Goal: Task Accomplishment & Management: Manage account settings

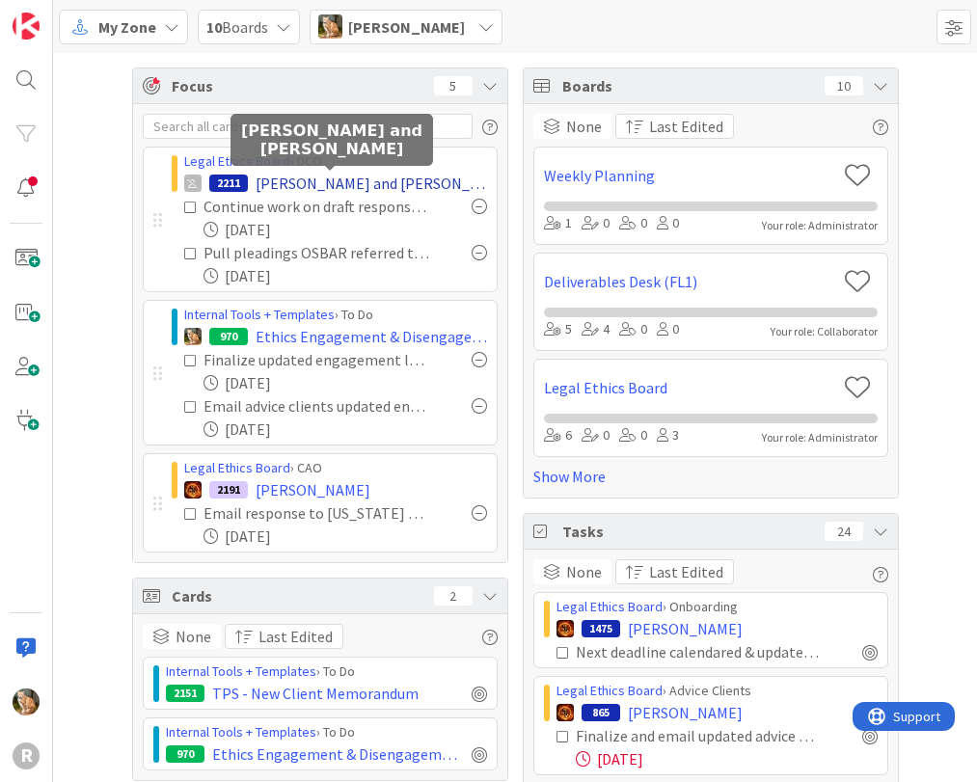
click at [274, 182] on span "[PERSON_NAME] and [PERSON_NAME]" at bounding box center [371, 183] width 231 height 23
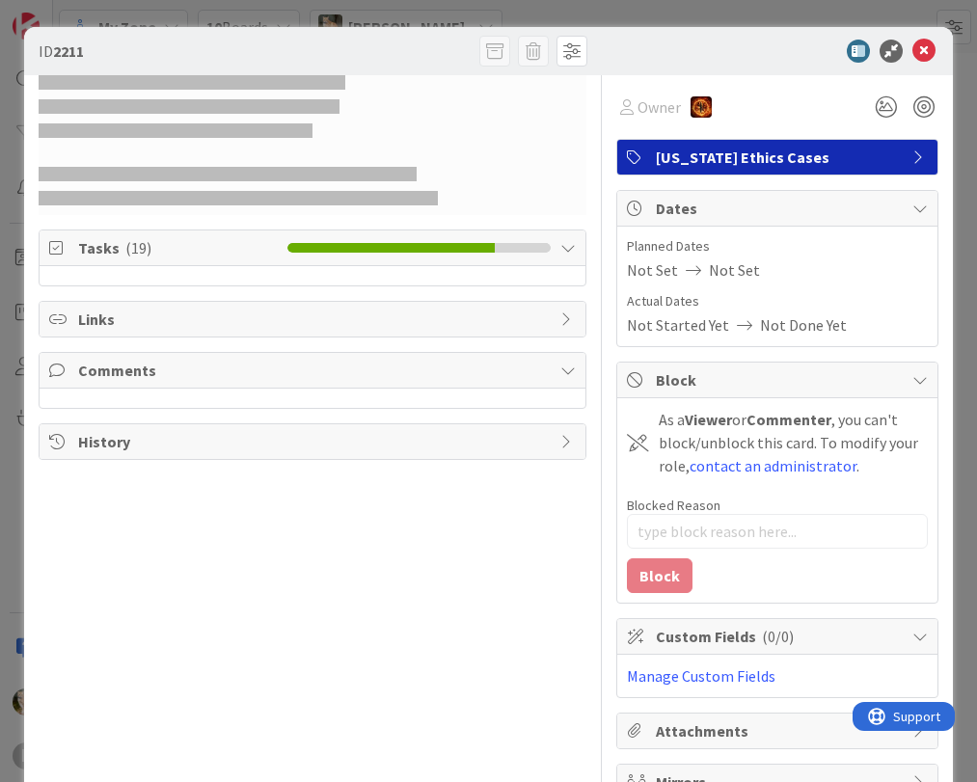
type textarea "x"
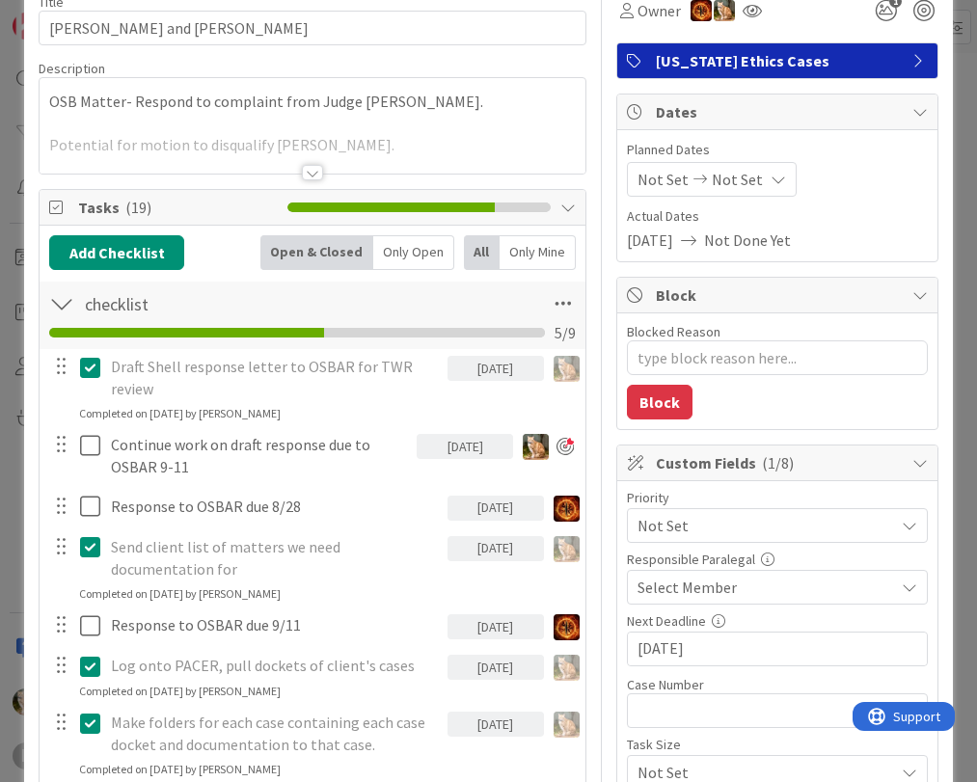
scroll to position [193, 0]
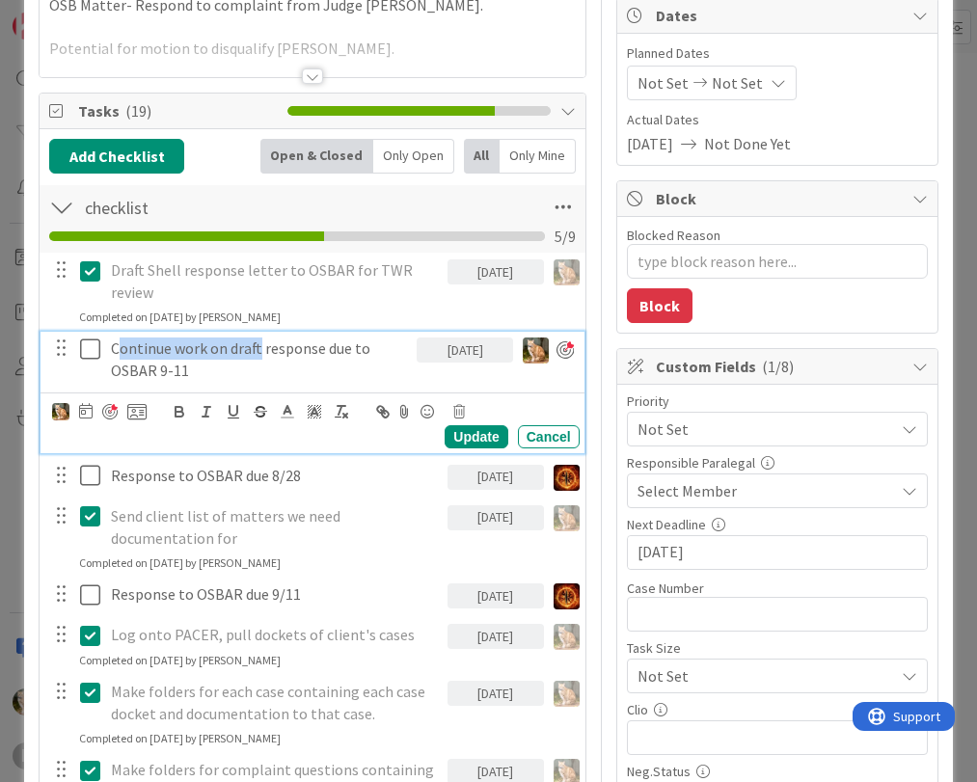
drag, startPoint x: 258, startPoint y: 347, endPoint x: 118, endPoint y: 349, distance: 140.8
click at [118, 349] on p "Continue work on draft response due to OSBAR 9-11" at bounding box center [260, 359] width 298 height 43
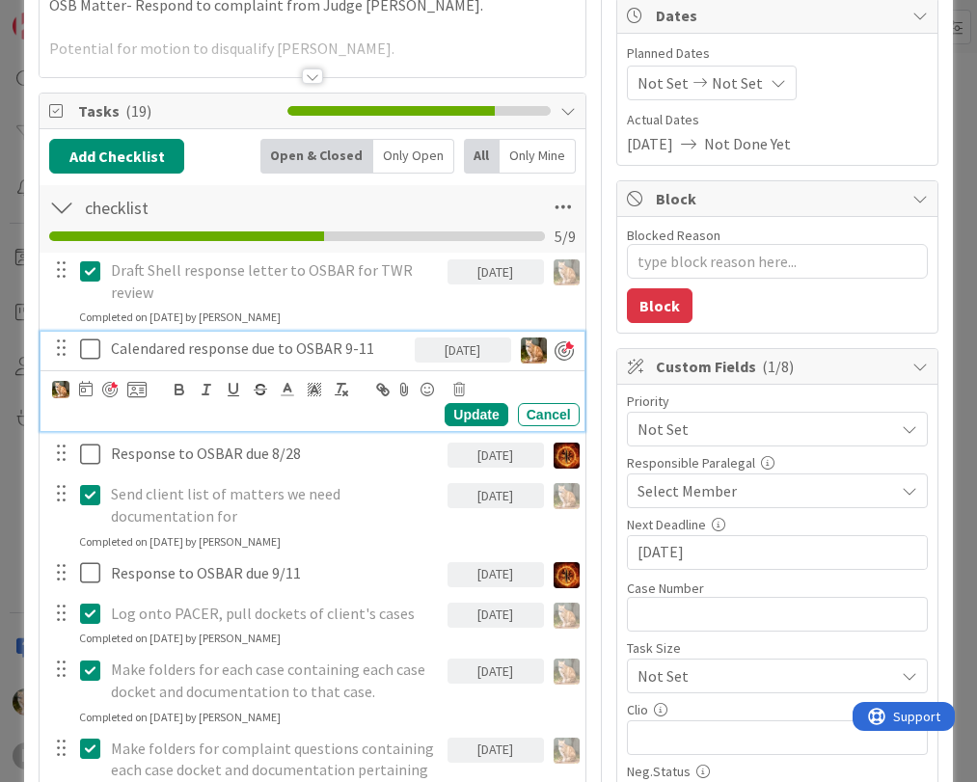
click at [376, 349] on p "Calendared response due to OSBAR 9-11" at bounding box center [259, 349] width 296 height 22
click at [464, 418] on div "Update" at bounding box center [476, 414] width 63 height 23
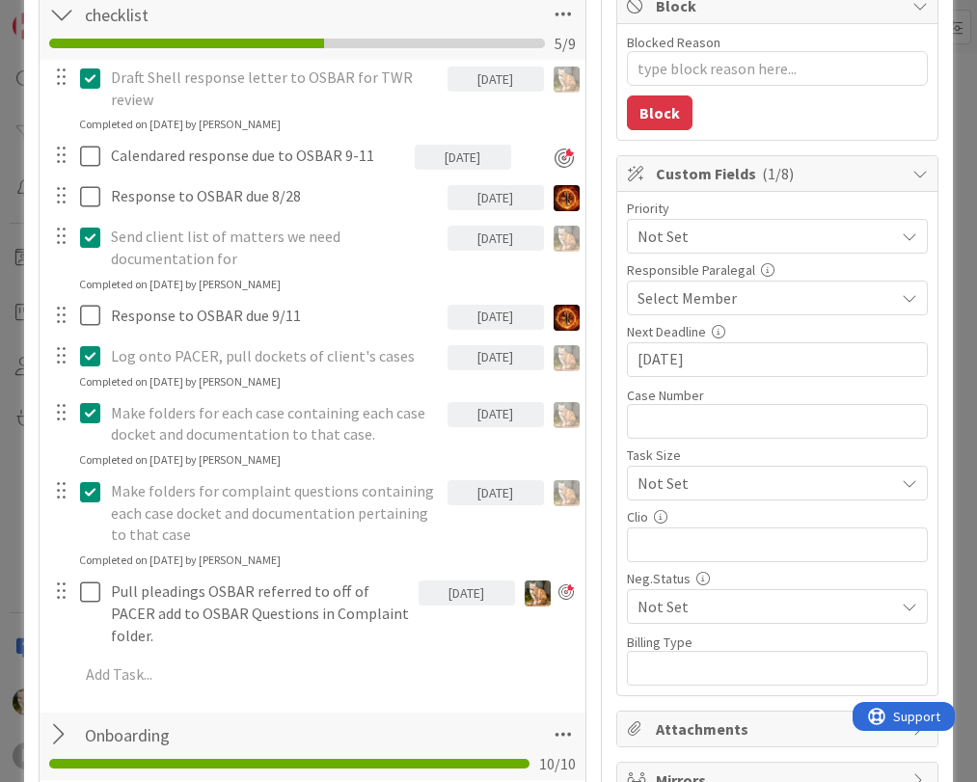
scroll to position [0, 0]
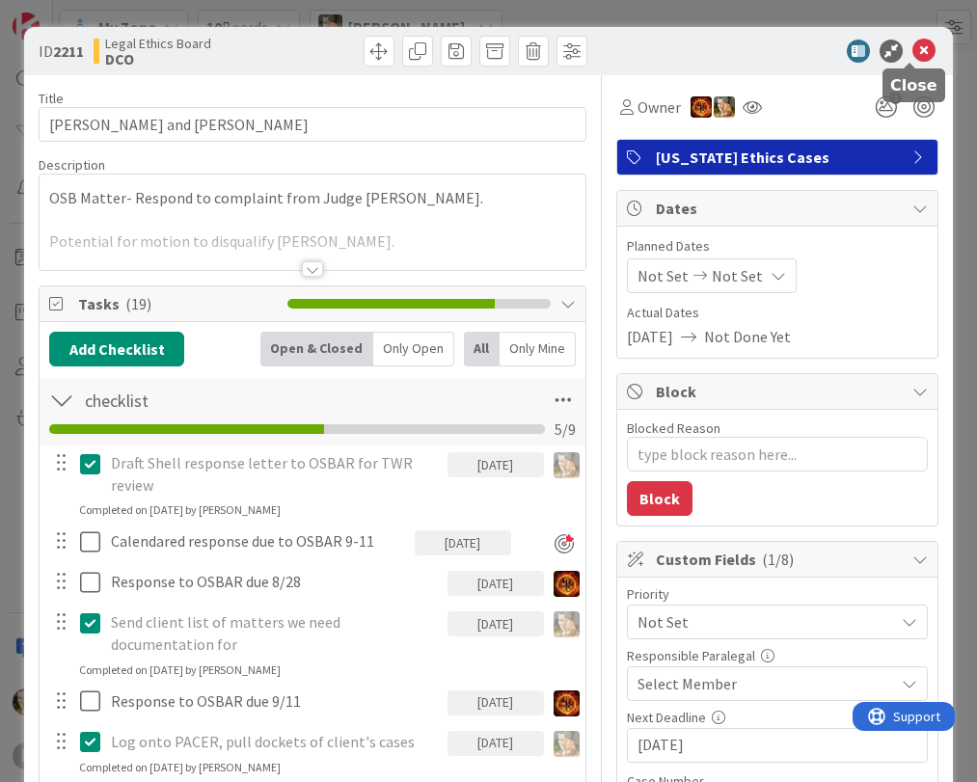
click at [919, 52] on icon at bounding box center [923, 51] width 23 height 23
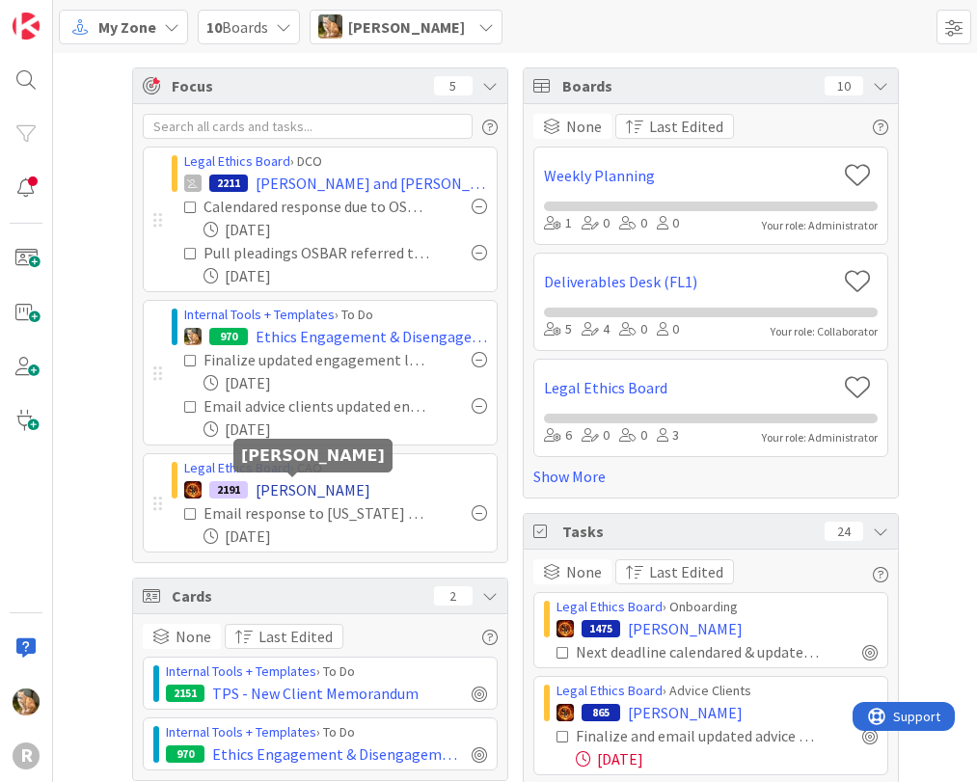
click at [298, 492] on span "[PERSON_NAME]" at bounding box center [313, 489] width 115 height 23
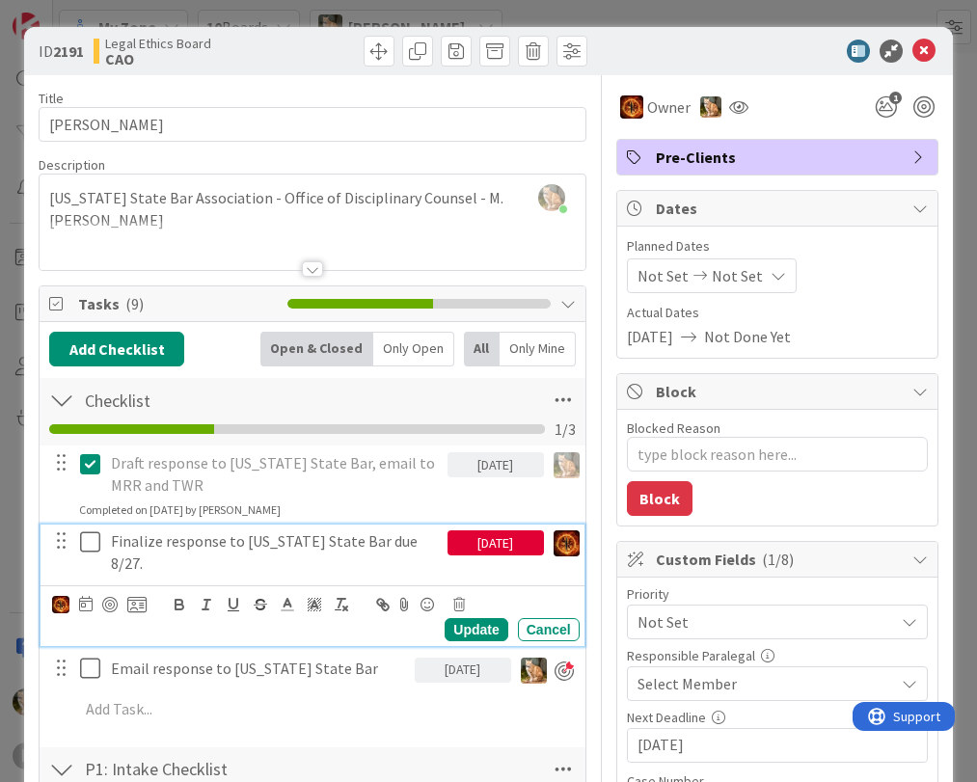
click at [94, 539] on icon at bounding box center [94, 541] width 29 height 23
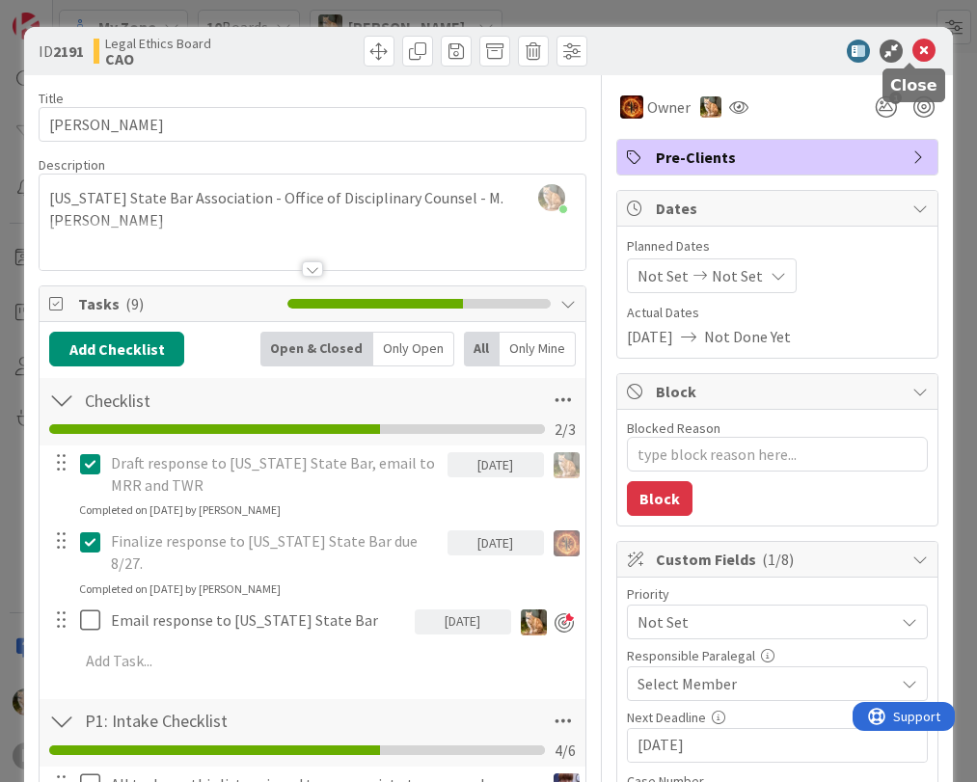
click at [912, 50] on icon at bounding box center [923, 51] width 23 height 23
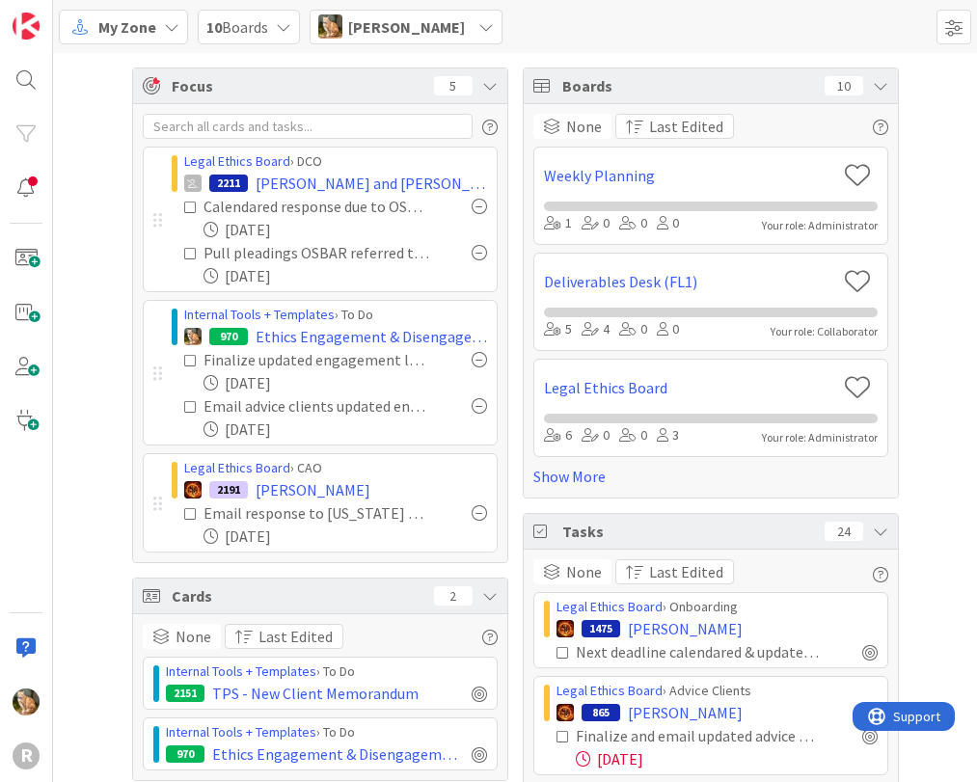
scroll to position [179, 0]
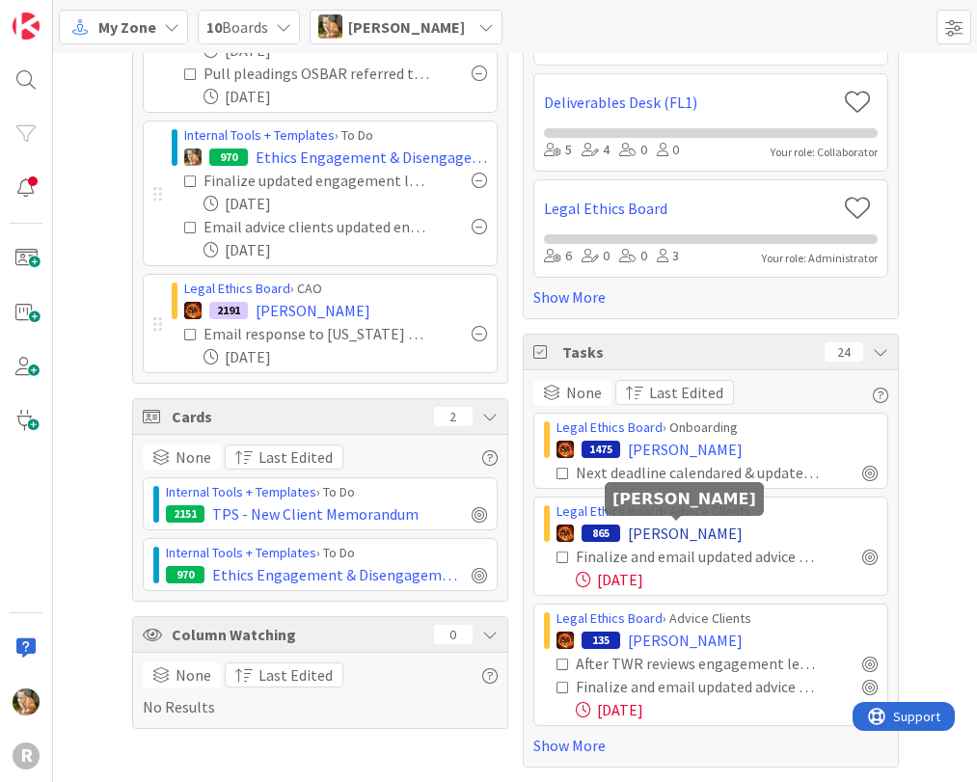
click at [643, 536] on span "[PERSON_NAME]" at bounding box center [685, 533] width 115 height 23
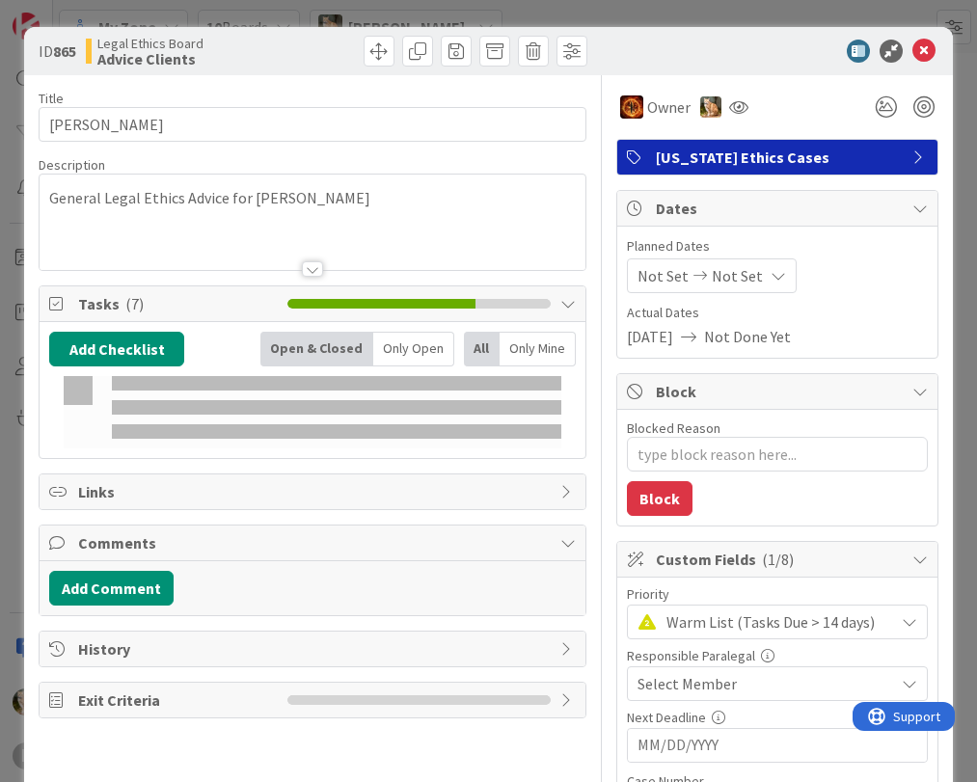
type textarea "x"
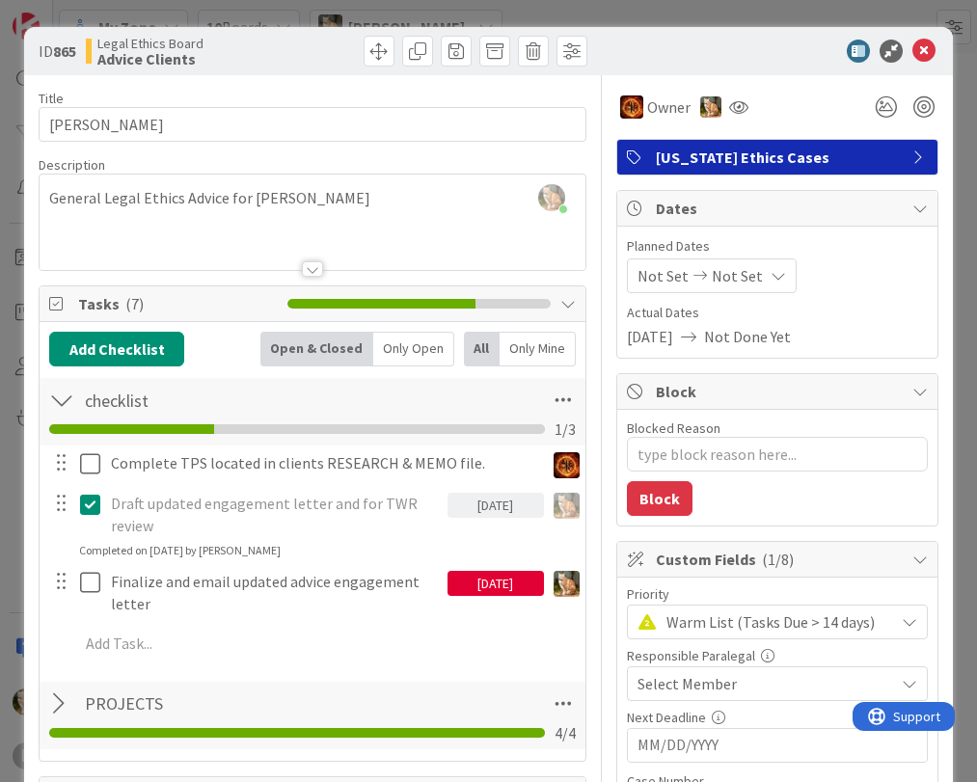
click at [493, 580] on div "[DATE]" at bounding box center [495, 583] width 96 height 25
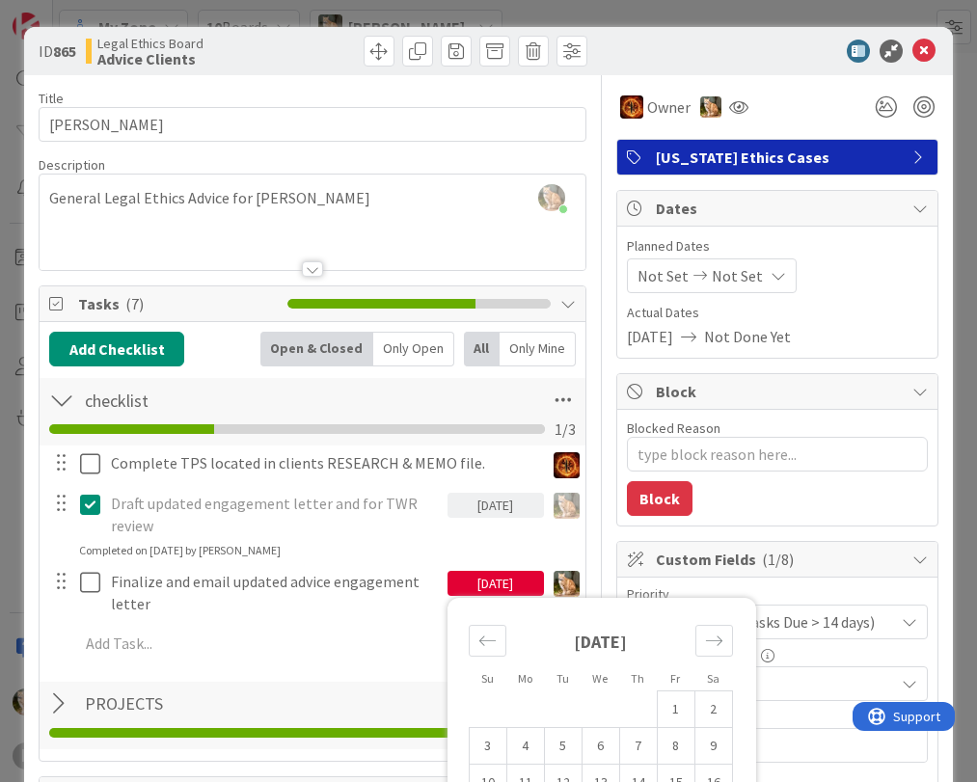
scroll to position [193, 0]
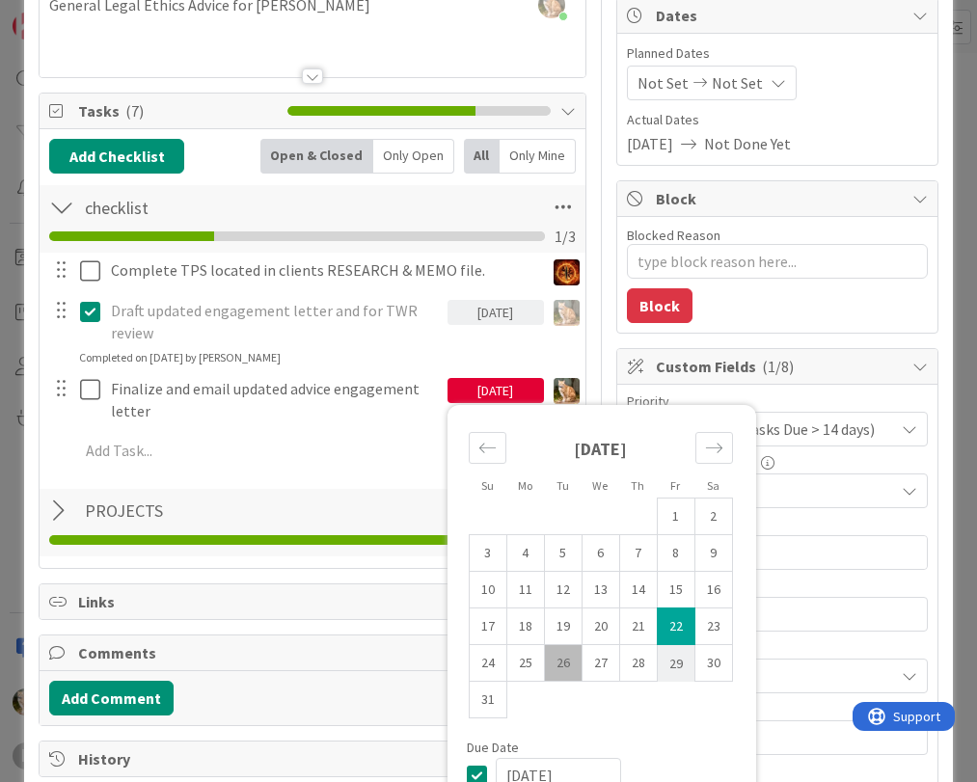
click at [657, 664] on td "29" at bounding box center [676, 663] width 38 height 37
type input "[DATE]"
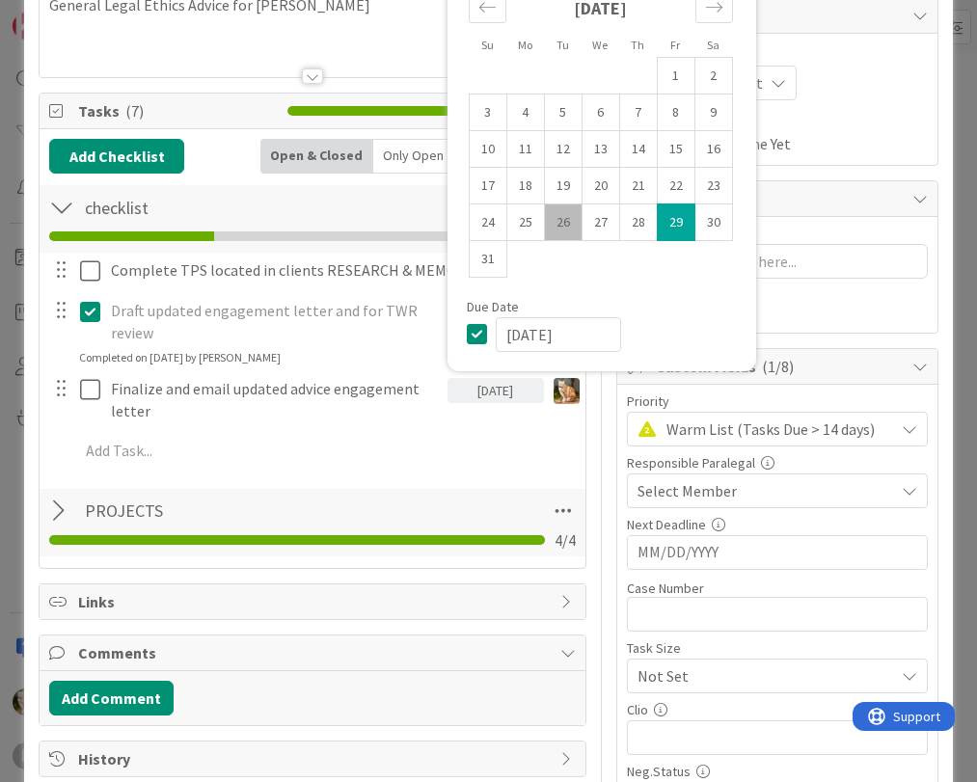
scroll to position [0, 0]
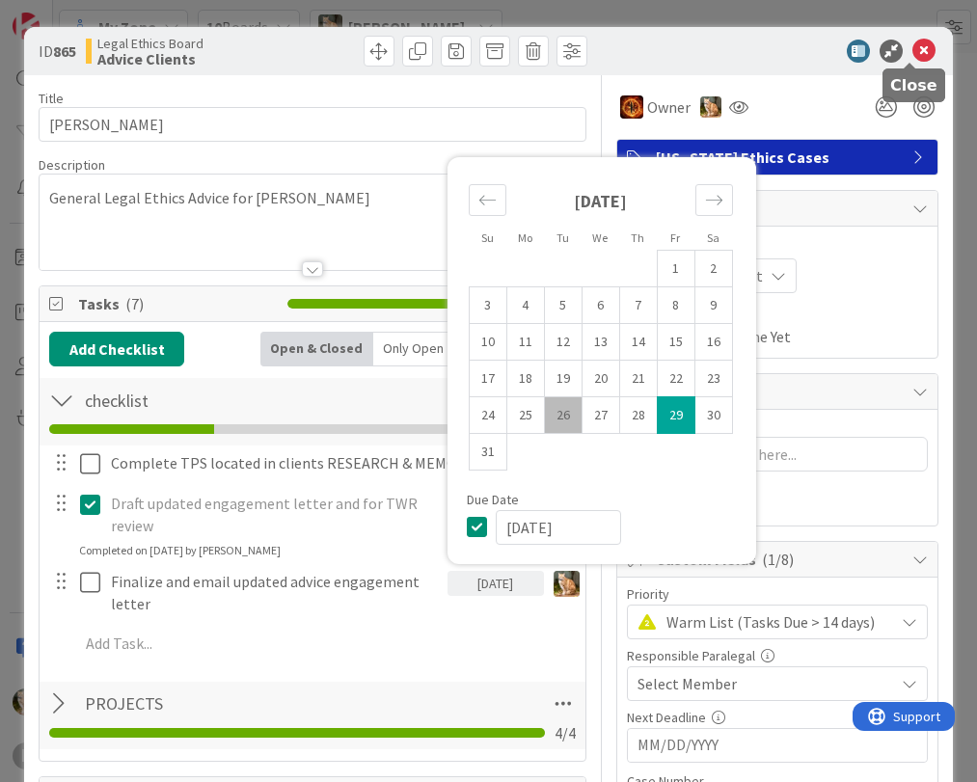
click at [912, 53] on icon at bounding box center [923, 51] width 23 height 23
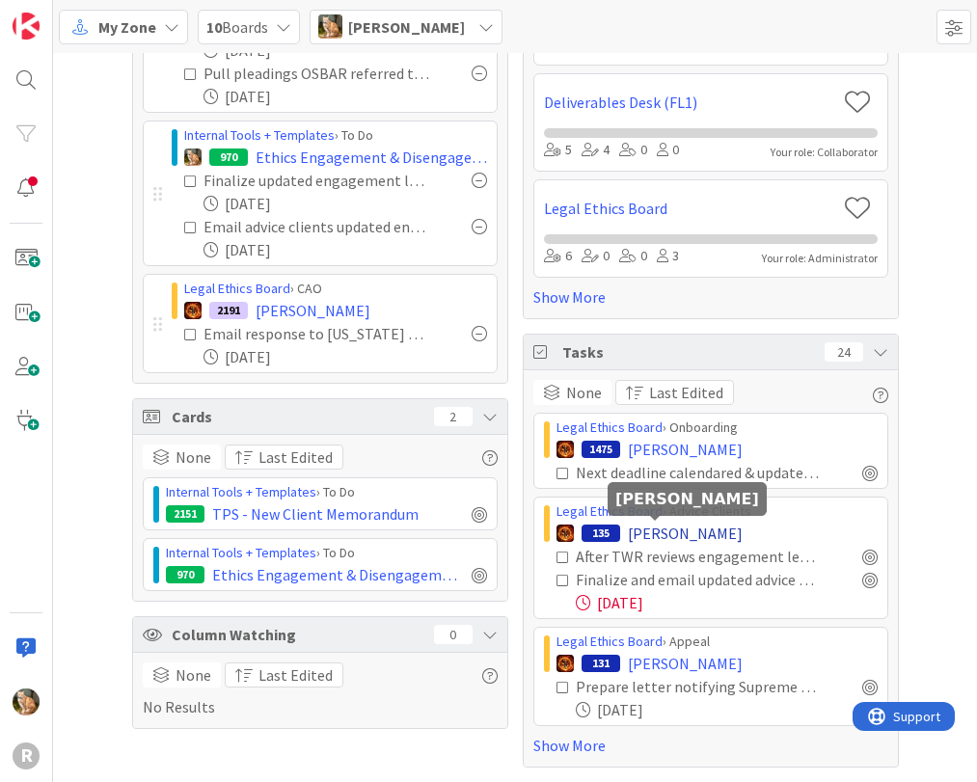
click at [633, 535] on span "[PERSON_NAME]" at bounding box center [685, 533] width 115 height 23
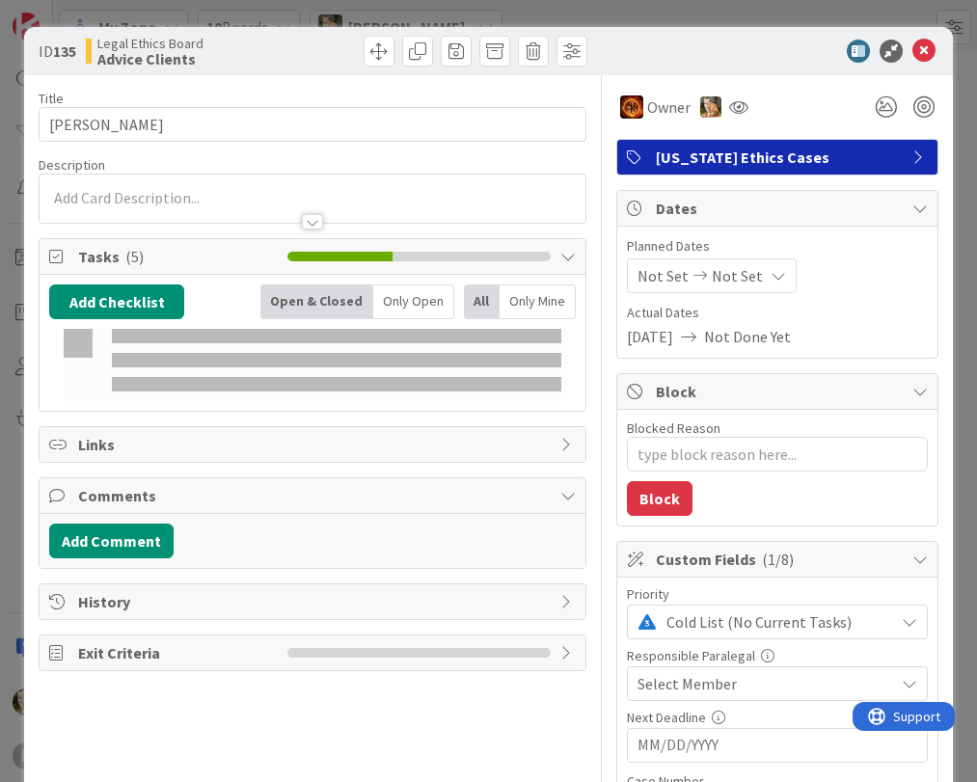
type textarea "x"
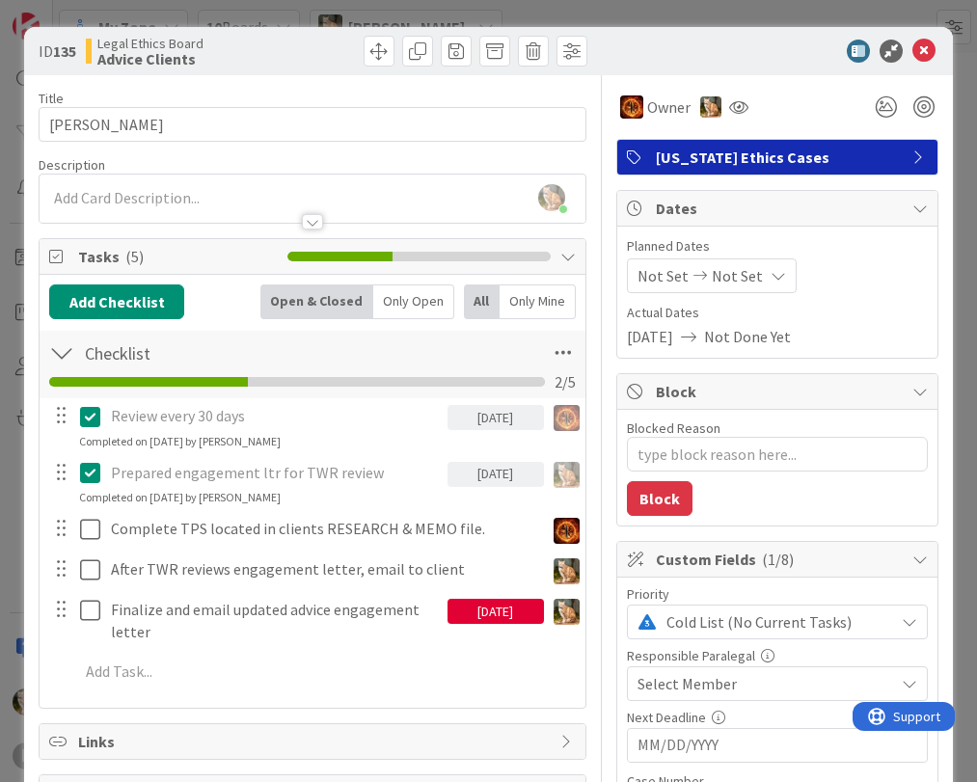
click at [473, 614] on div "[DATE]" at bounding box center [495, 611] width 96 height 25
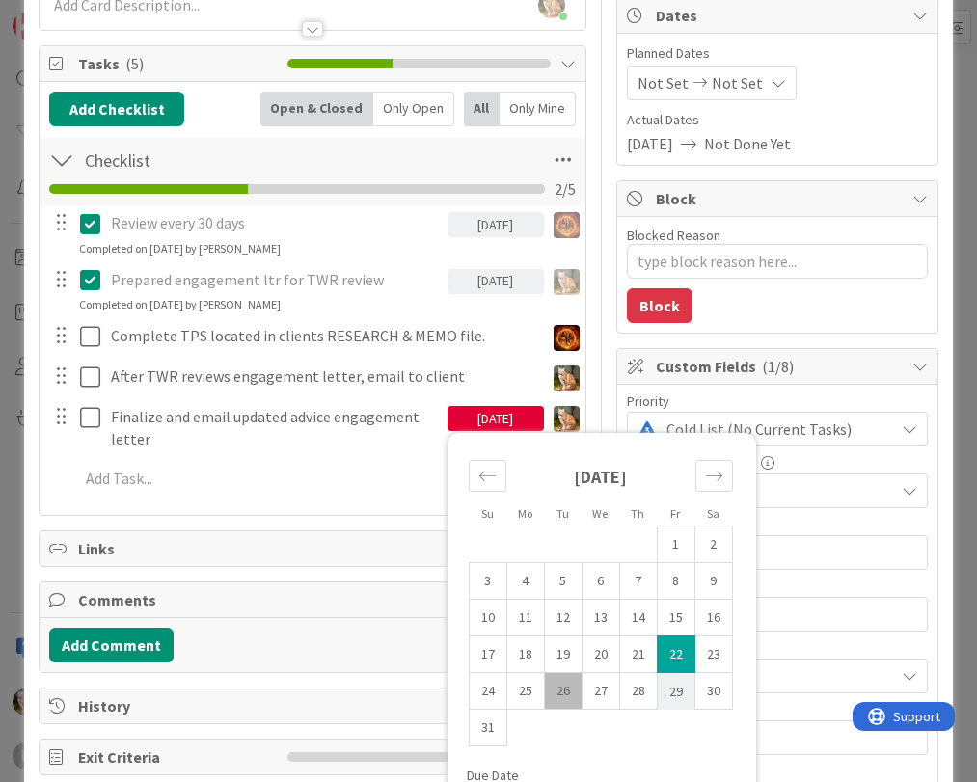
click at [659, 690] on td "29" at bounding box center [676, 691] width 38 height 37
type input "[DATE]"
type textarea "x"
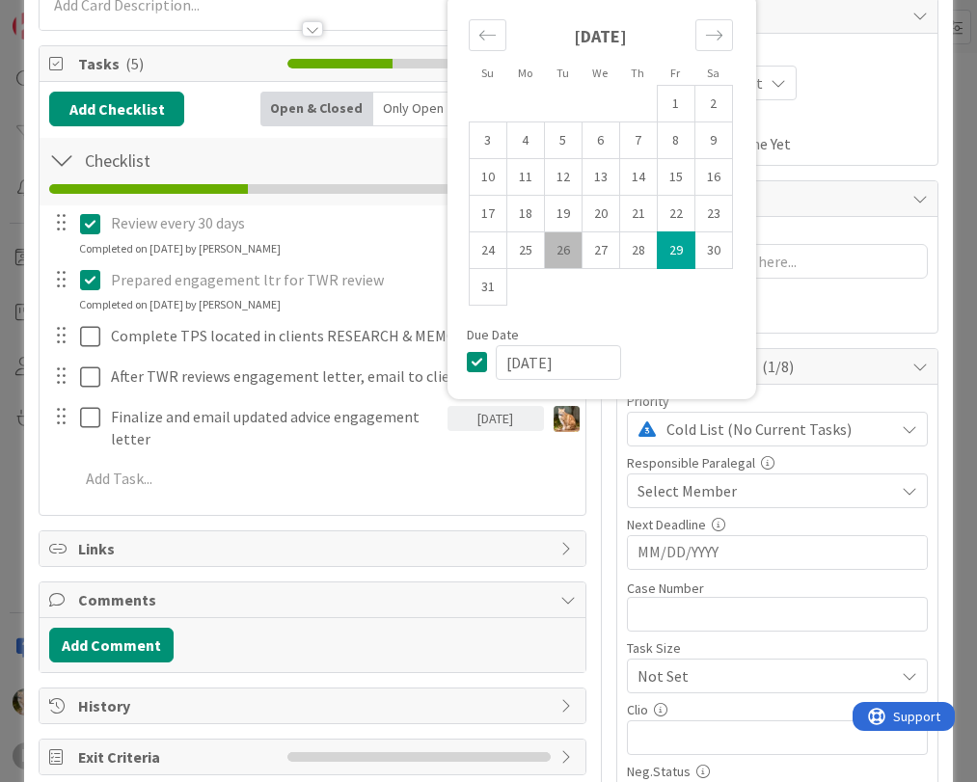
scroll to position [0, 0]
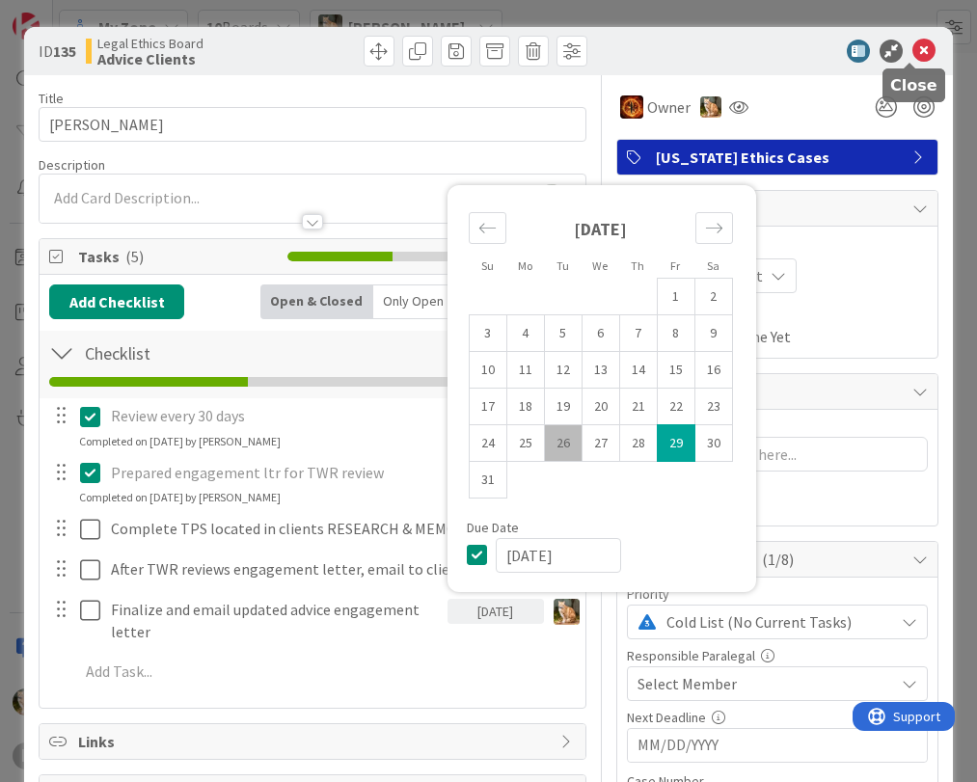
click at [912, 52] on icon at bounding box center [923, 51] width 23 height 23
